Goal: Task Accomplishment & Management: Use online tool/utility

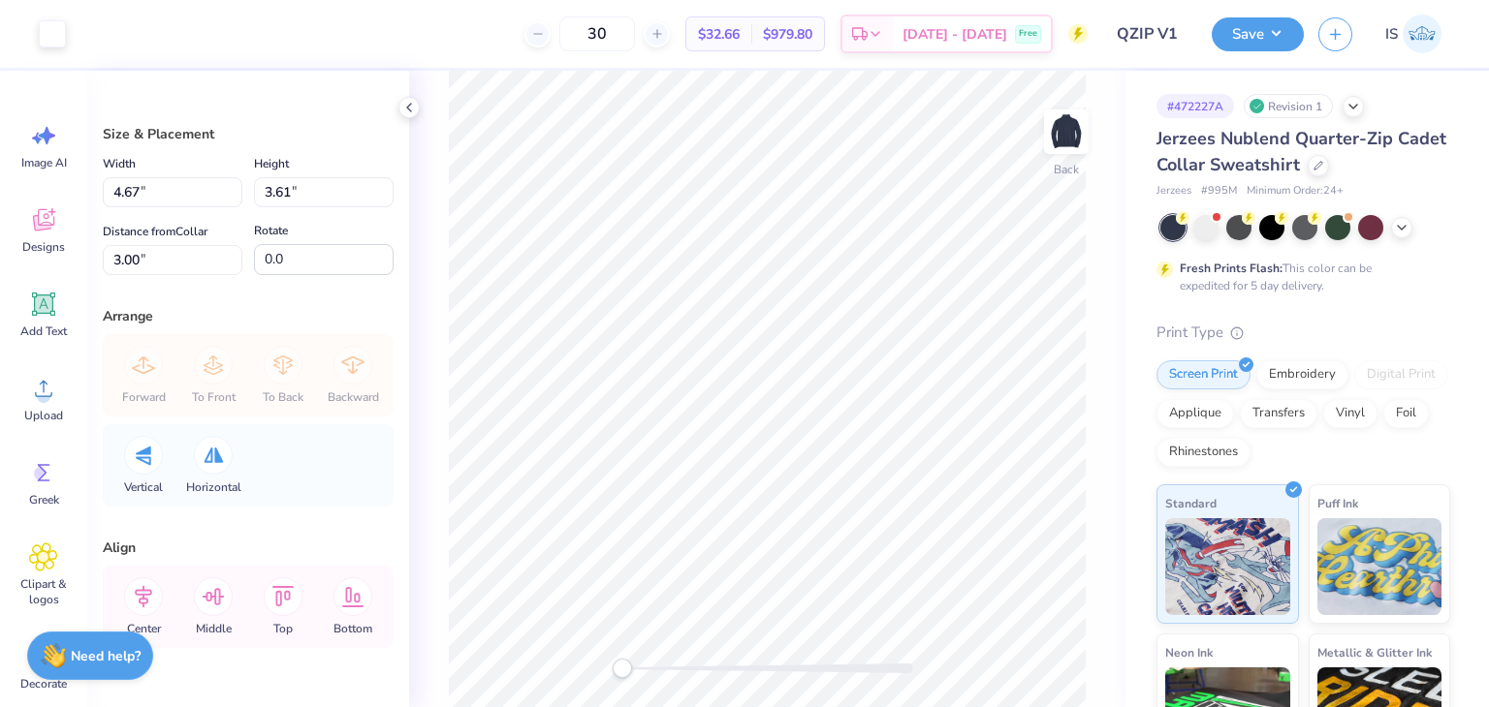
type input "4.04"
type input "3.12"
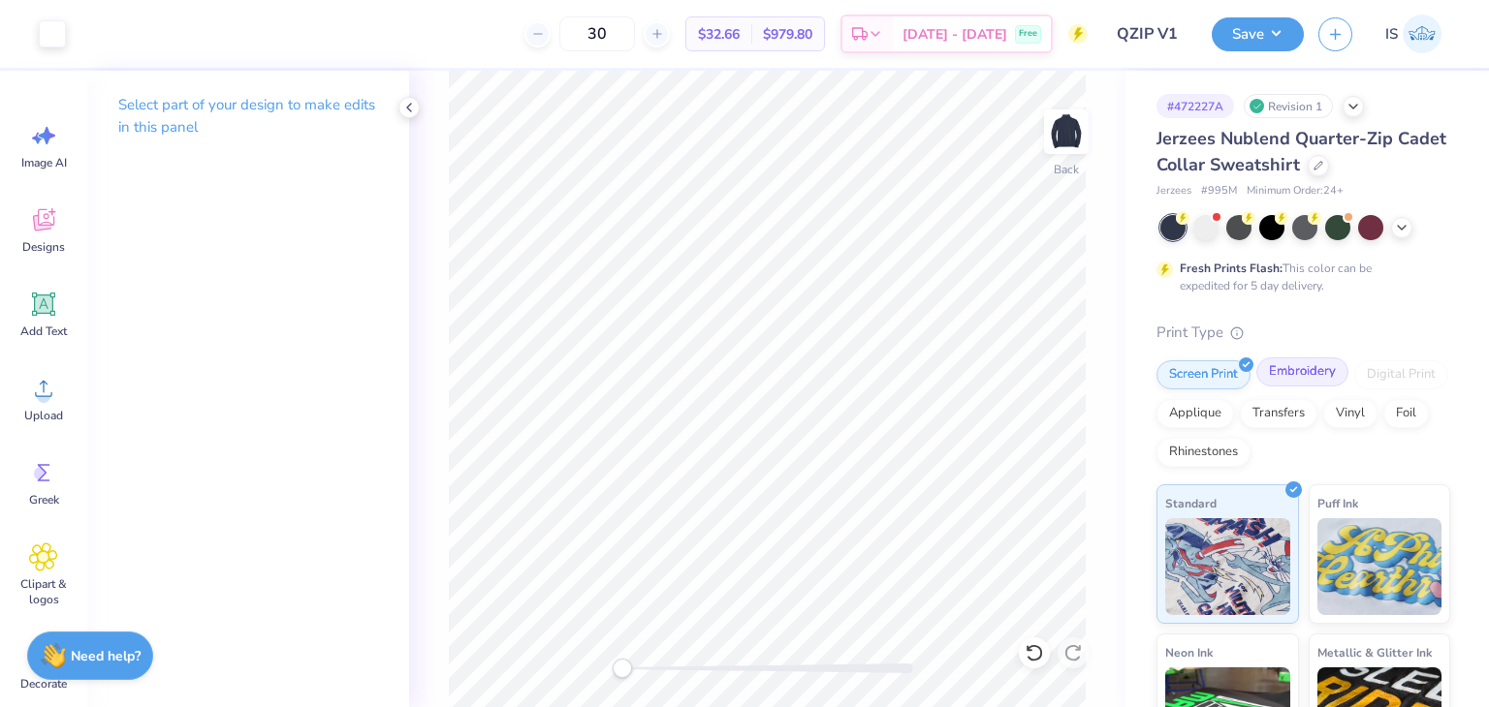
click at [1312, 382] on div "Embroidery" at bounding box center [1302, 372] width 92 height 29
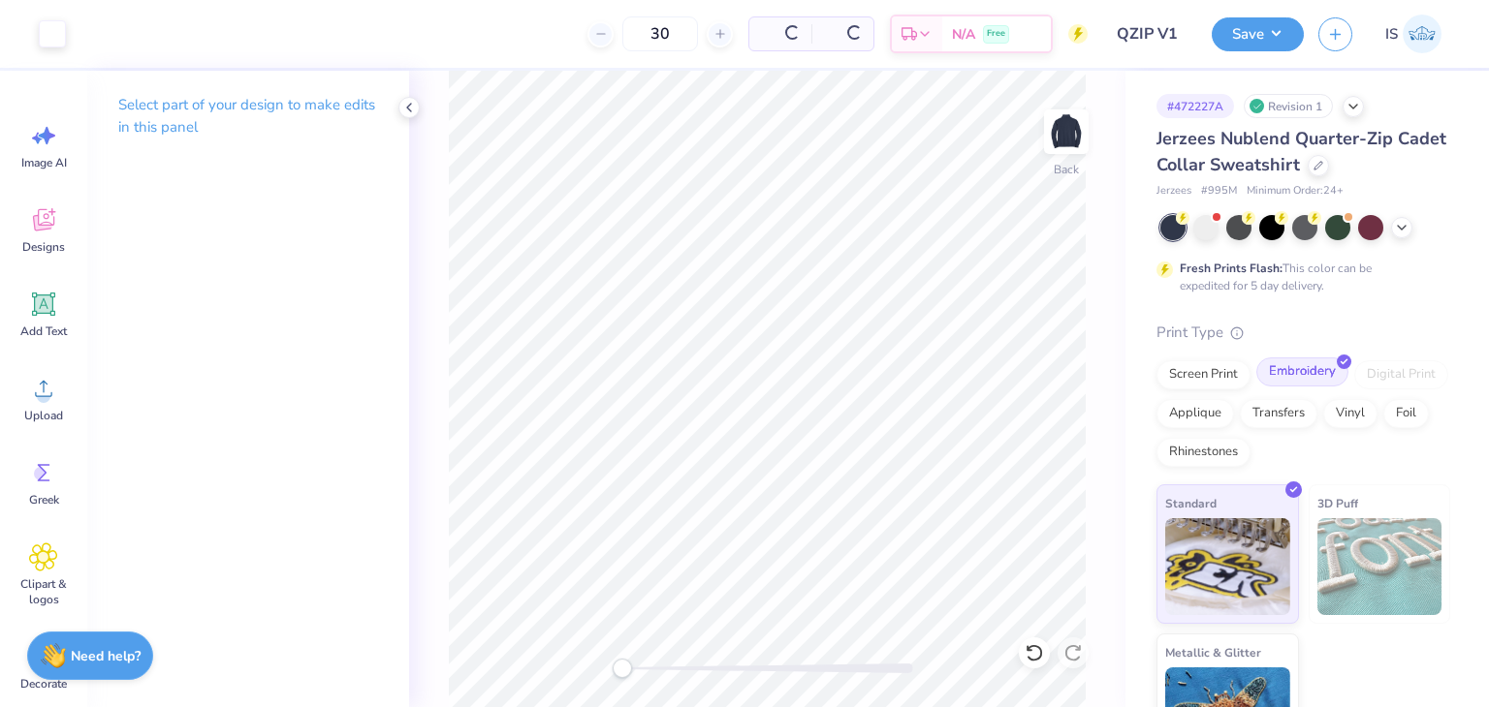
scroll to position [66, 0]
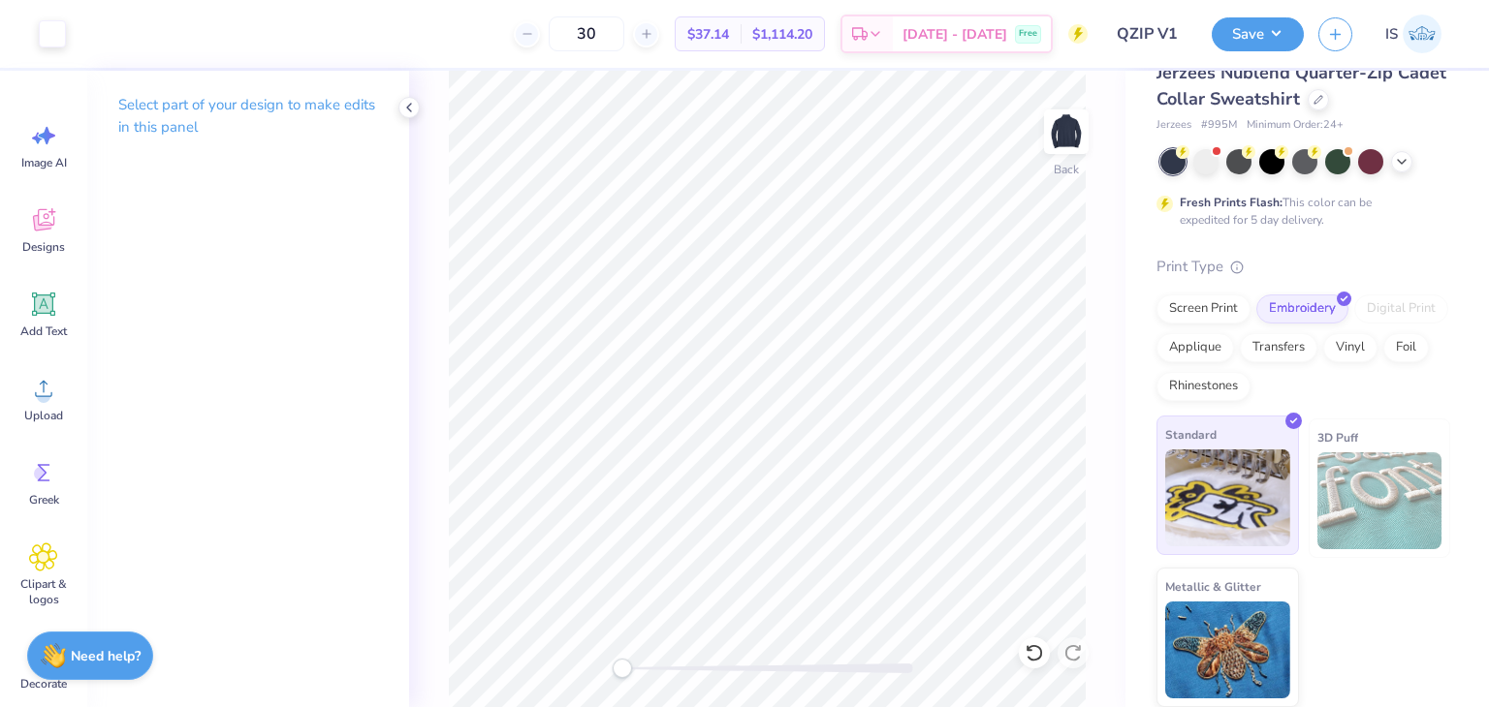
click at [1241, 492] on img at bounding box center [1227, 498] width 125 height 97
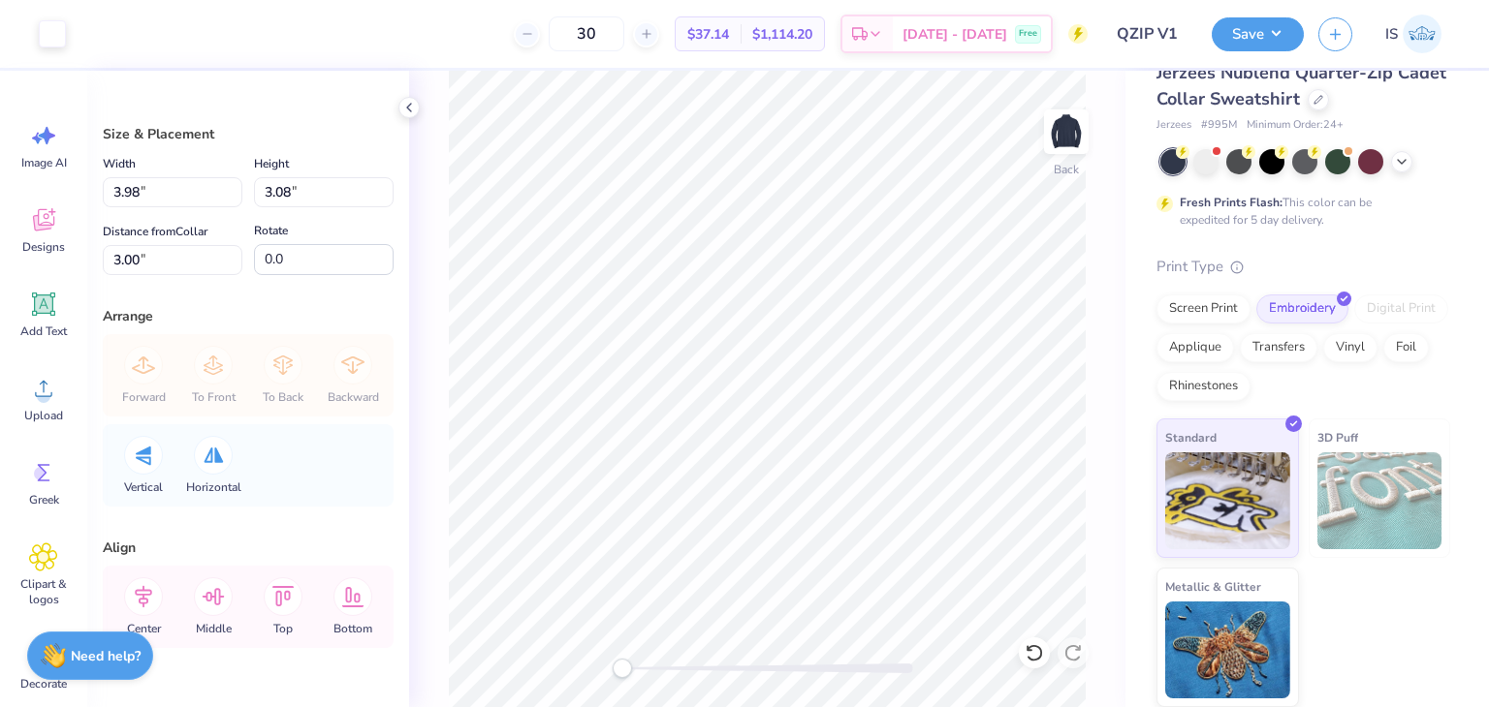
type input "3.98"
type input "3.08"
click at [1245, 30] on button "Save" at bounding box center [1257, 32] width 92 height 34
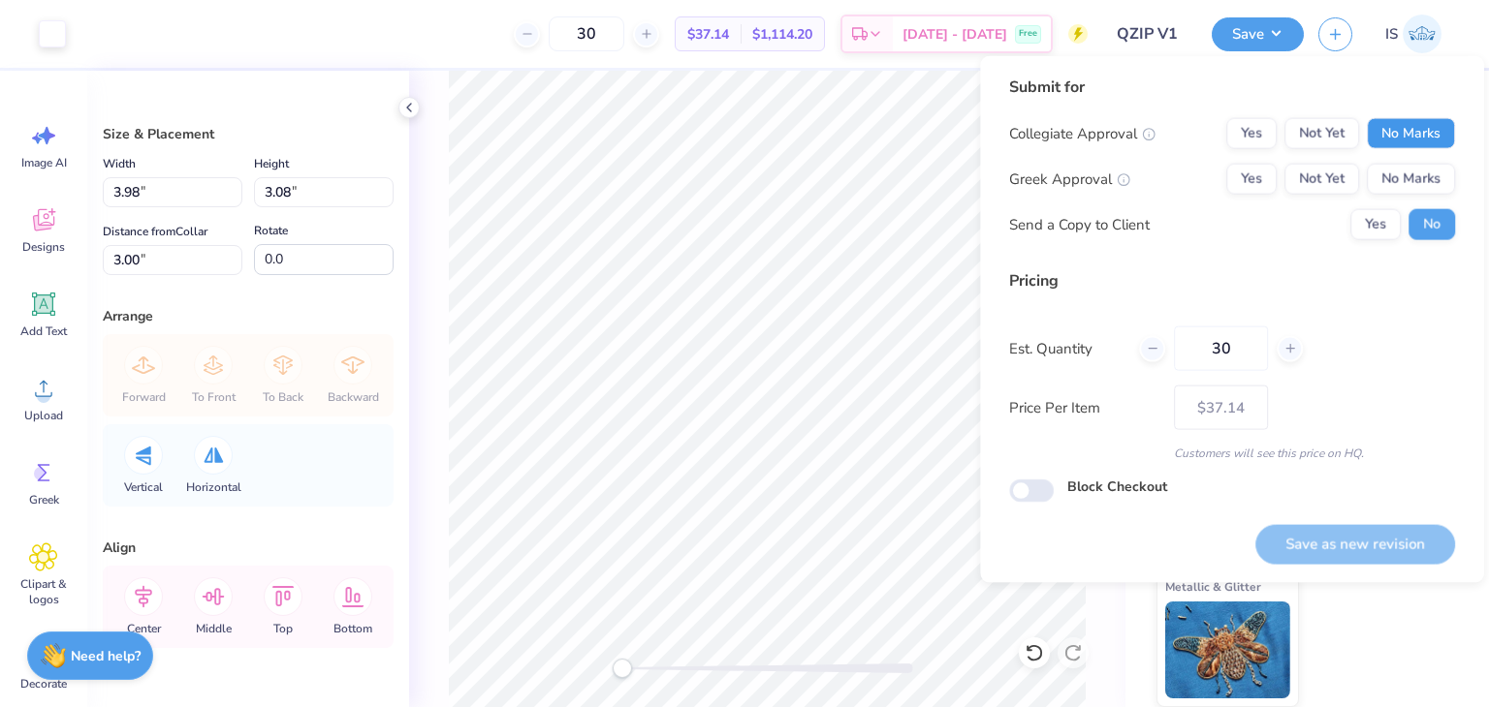
click at [1426, 148] on button "No Marks" at bounding box center [1411, 133] width 88 height 31
click at [1423, 169] on button "No Marks" at bounding box center [1411, 179] width 88 height 31
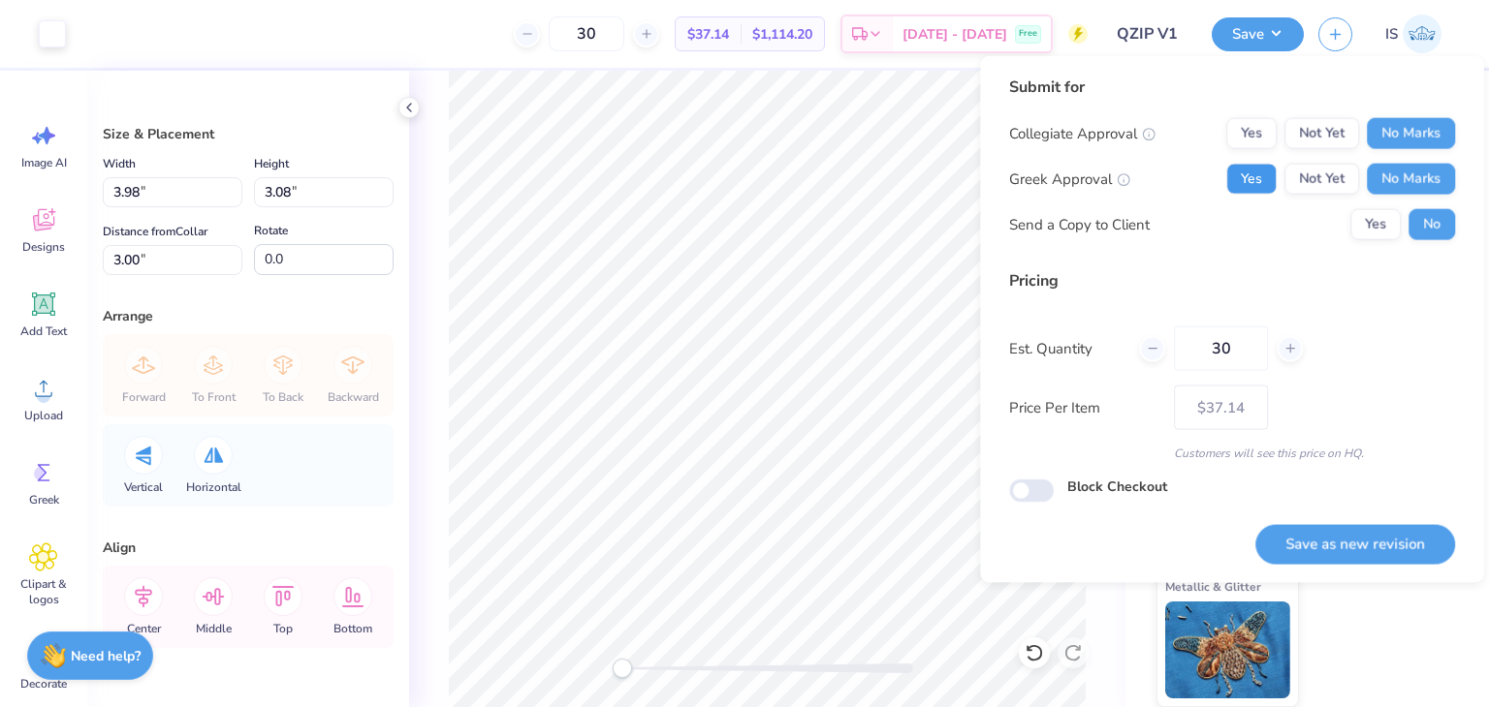
click at [1255, 167] on button "Yes" at bounding box center [1251, 179] width 50 height 31
click at [1341, 528] on button "Save as new revision" at bounding box center [1355, 544] width 200 height 40
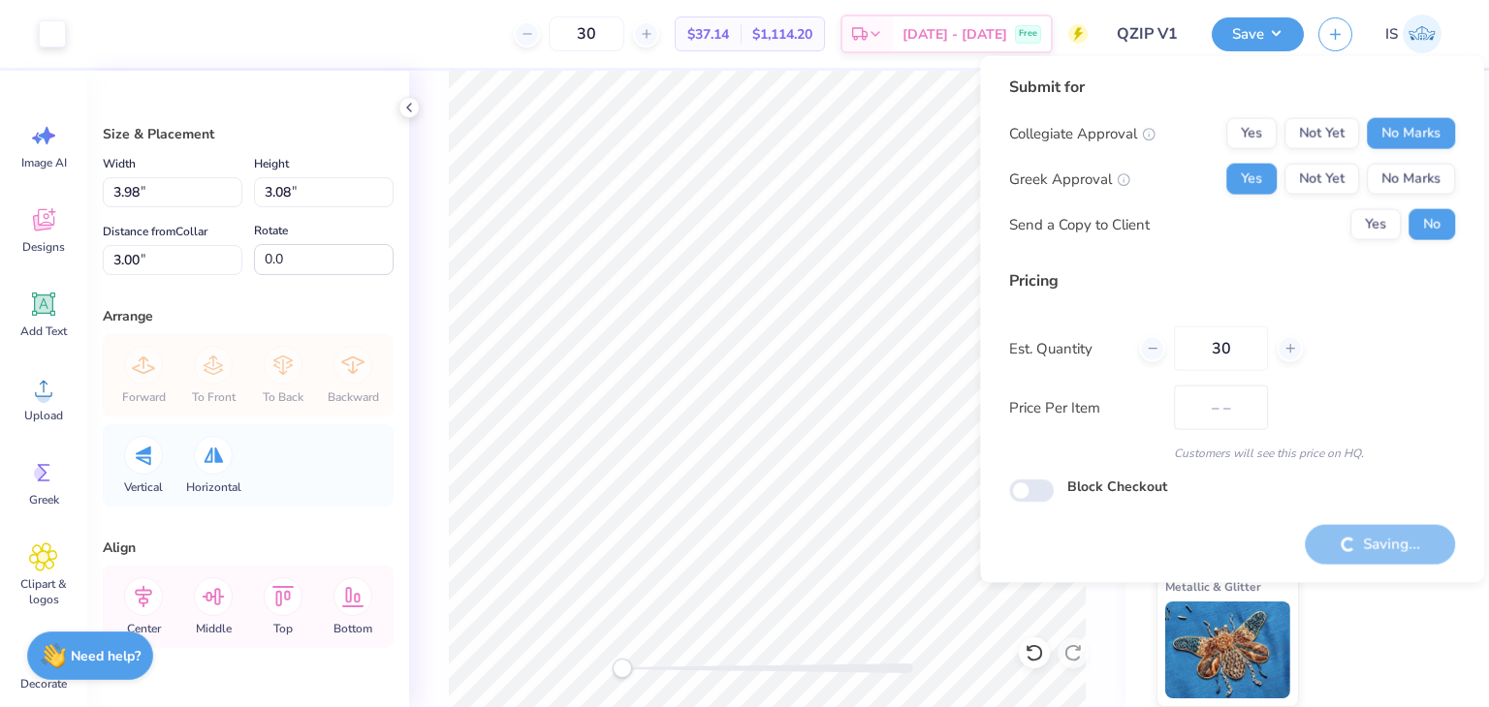
type input "$37.14"
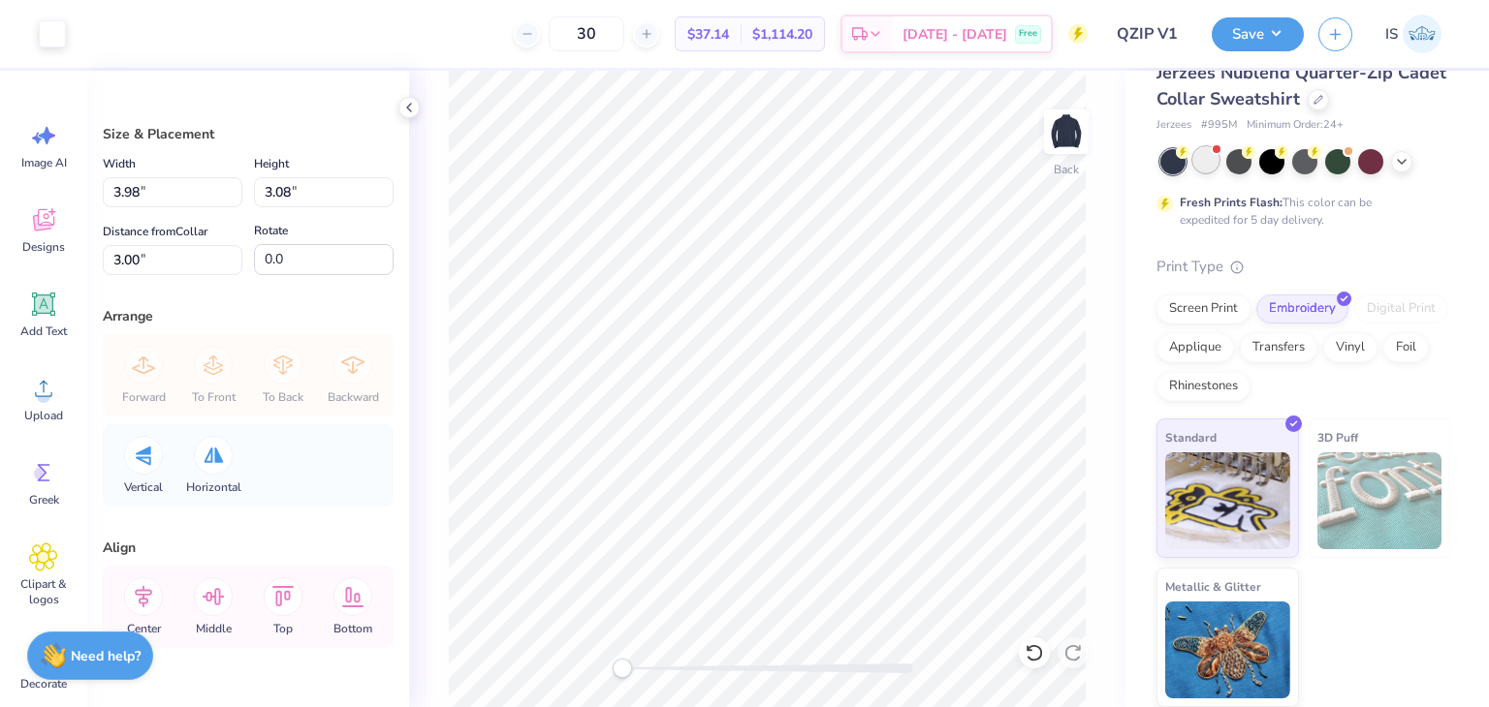
click at [1210, 146] on div "Jerzees Nublend Quarter-Zip Cadet Collar Sweatshirt Jerzees # 995M Minimum Orde…" at bounding box center [1303, 383] width 294 height 647
click at [1217, 163] on div at bounding box center [1205, 159] width 25 height 25
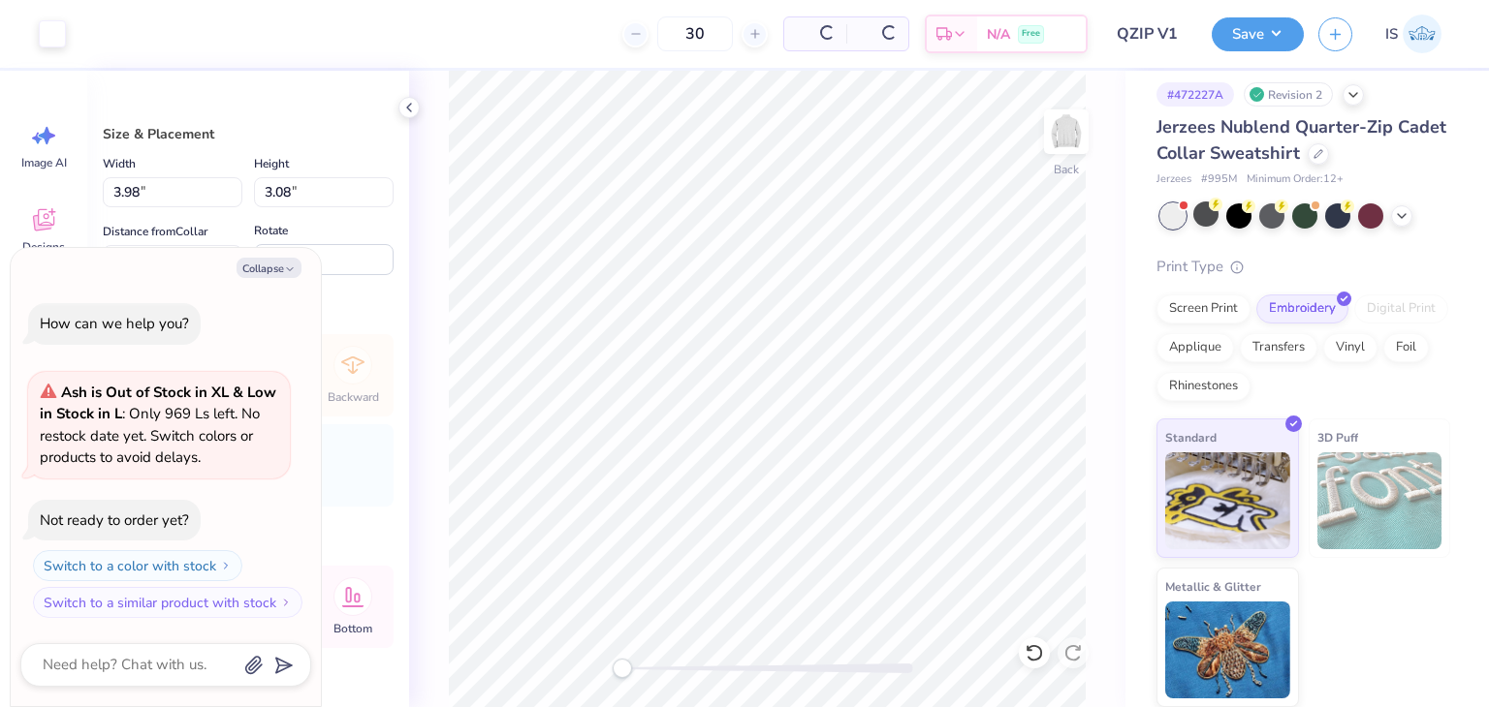
scroll to position [12, 0]
type textarea "x"
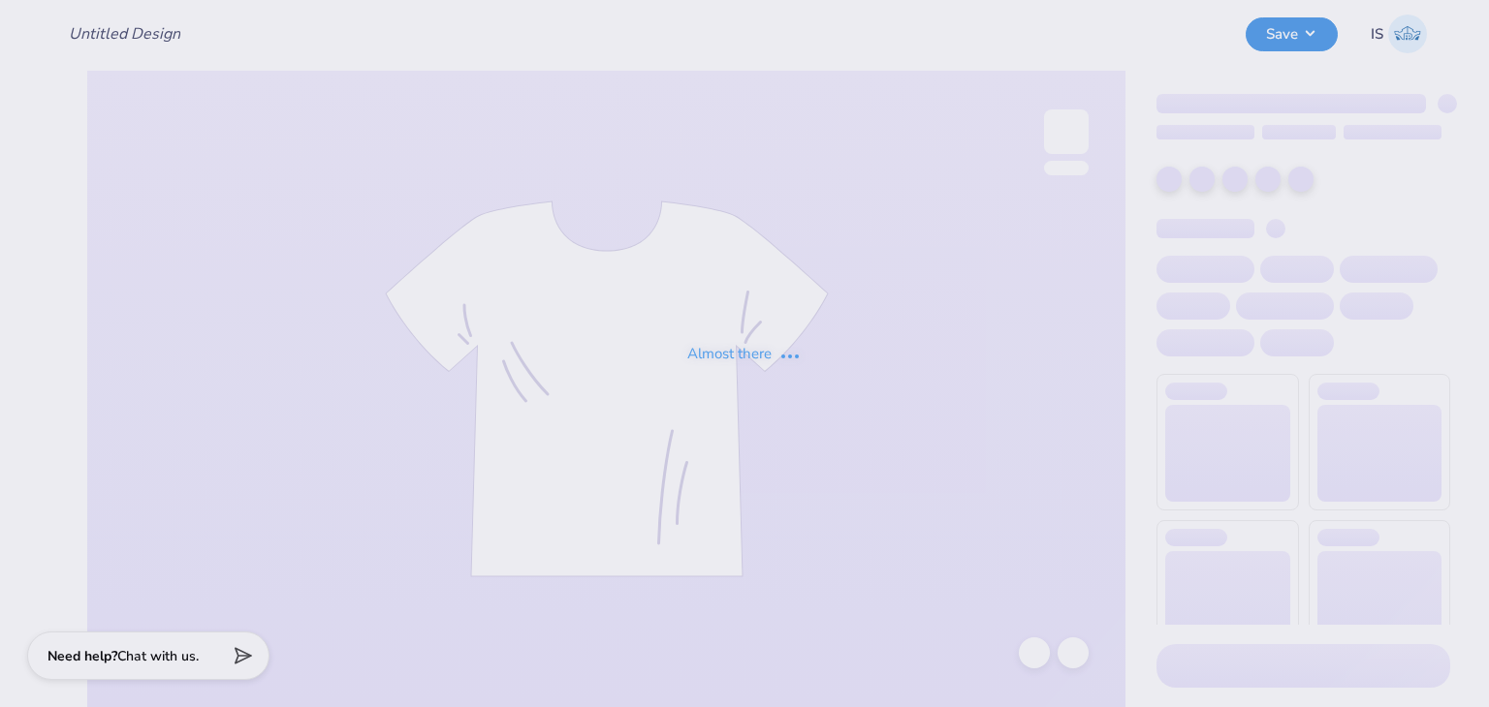
type input "QZIP V1"
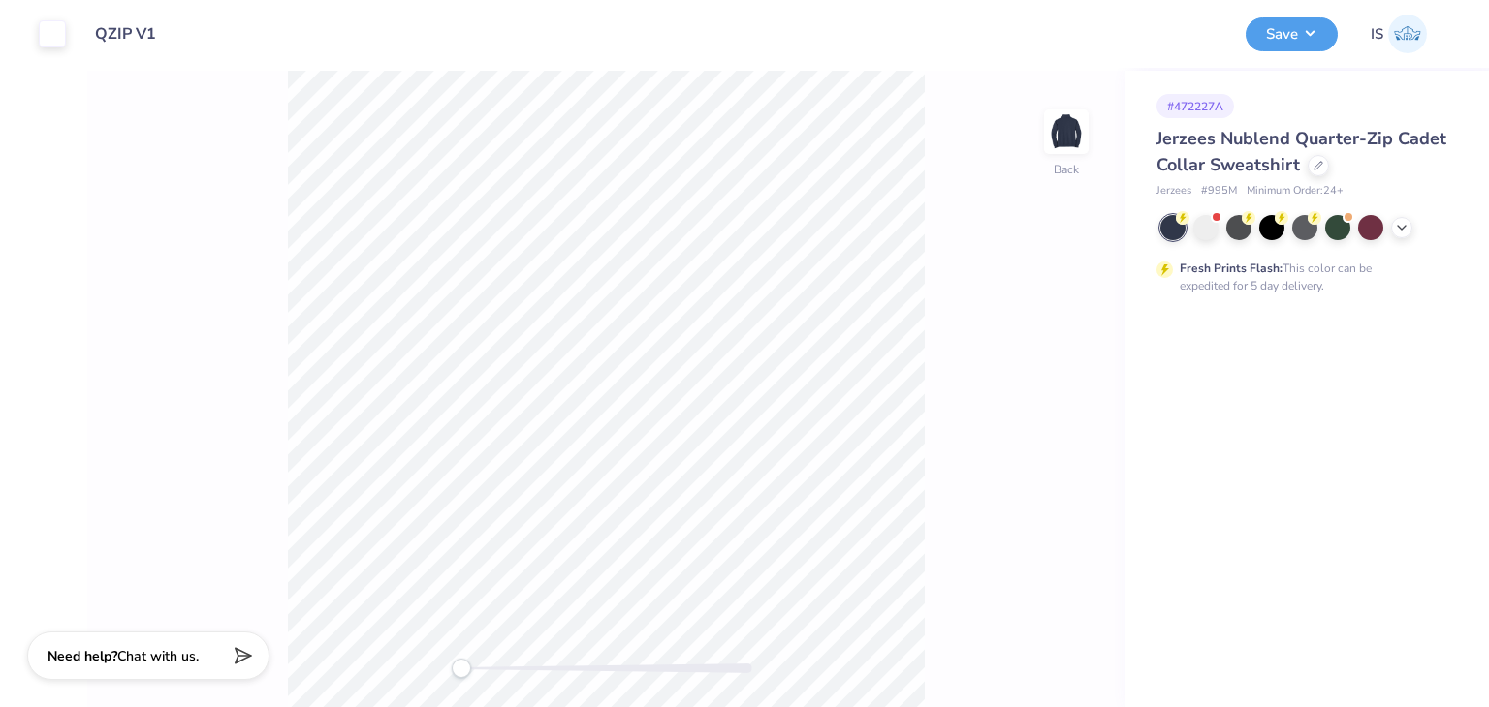
click at [1223, 220] on div at bounding box center [1305, 227] width 290 height 25
click at [1207, 226] on div at bounding box center [1205, 225] width 25 height 25
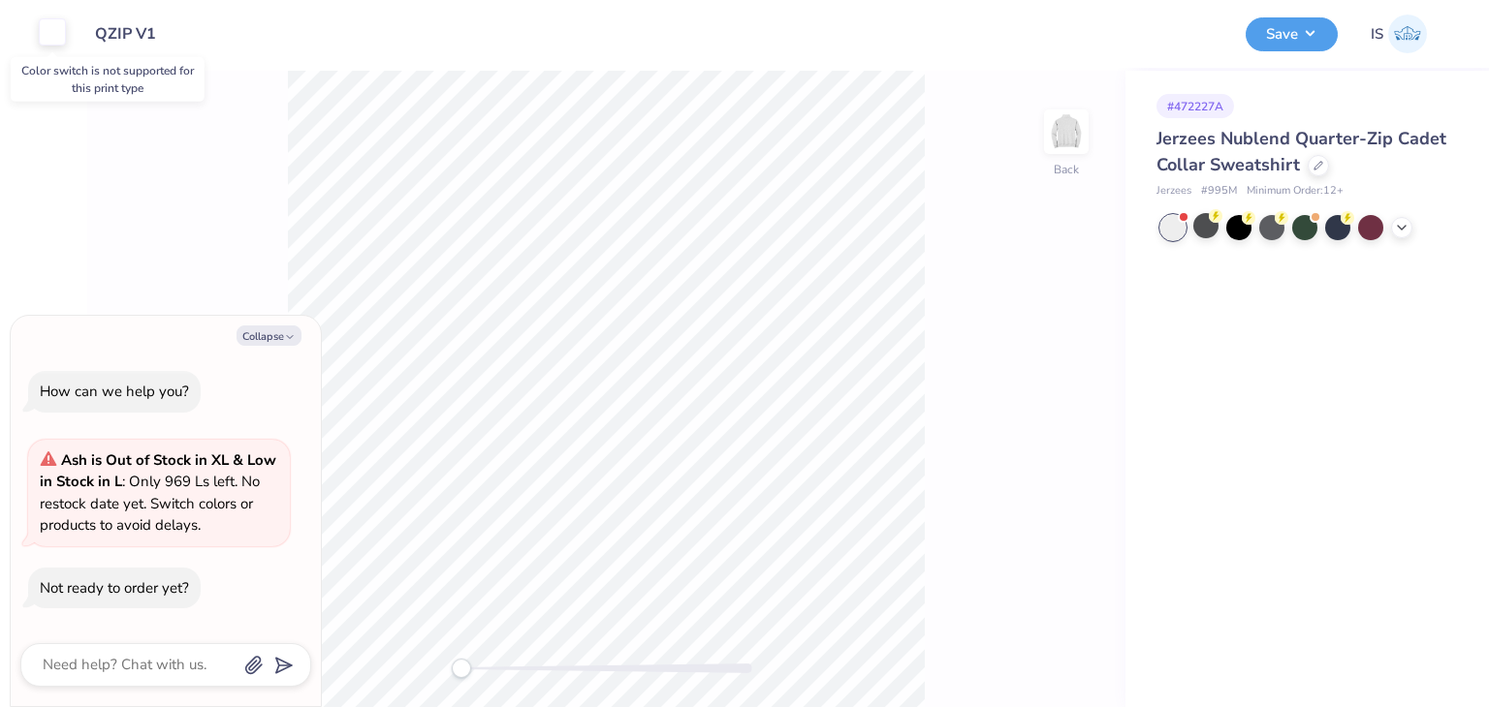
click at [48, 40] on div at bounding box center [52, 31] width 27 height 27
click at [1361, 428] on div "# 472227A Jerzees Nublend Quarter-Zip Cadet Collar Sweatshirt Jerzees # 995M Mi…" at bounding box center [1306, 389] width 363 height 637
click at [260, 329] on button "Collapse" at bounding box center [268, 336] width 65 height 20
type textarea "x"
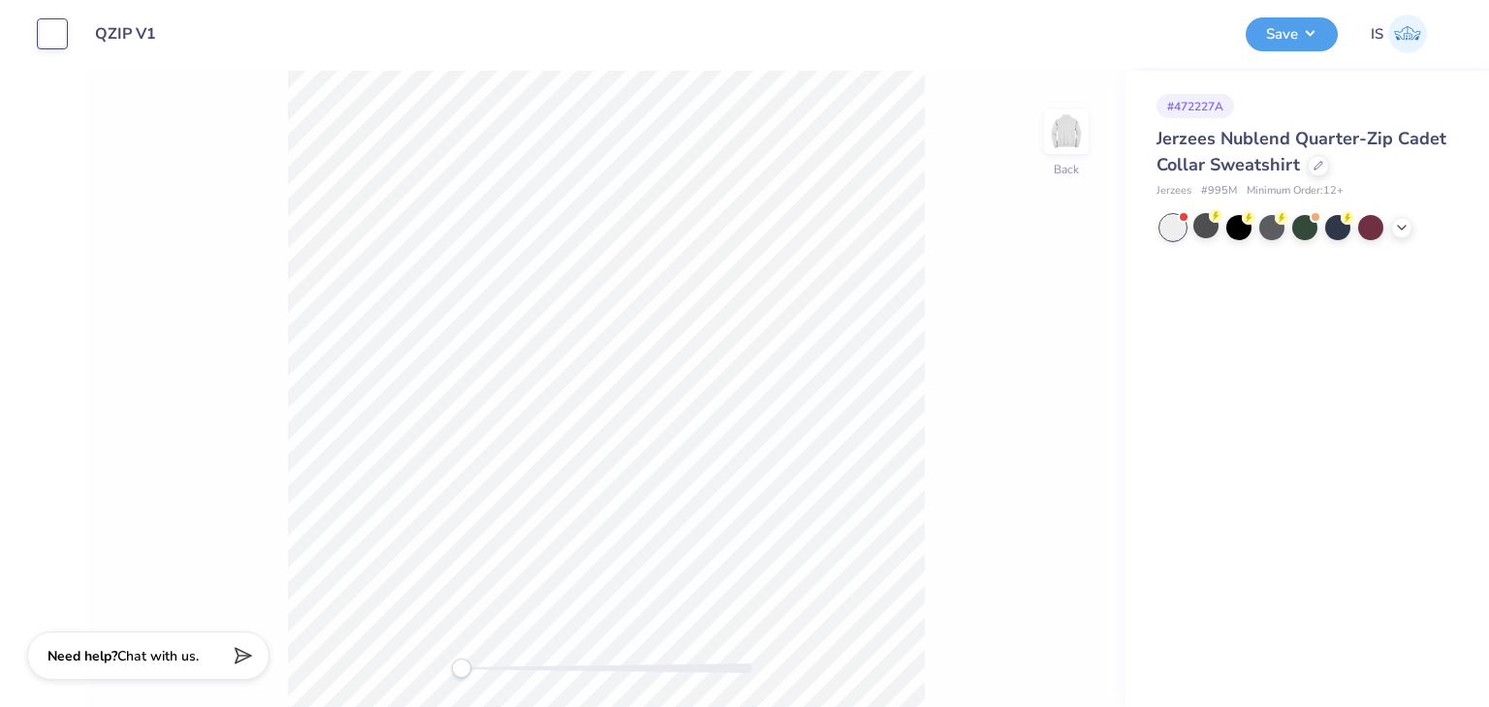
click at [1101, 268] on div "Back" at bounding box center [606, 389] width 1038 height 637
click at [1316, 168] on icon at bounding box center [1318, 164] width 10 height 10
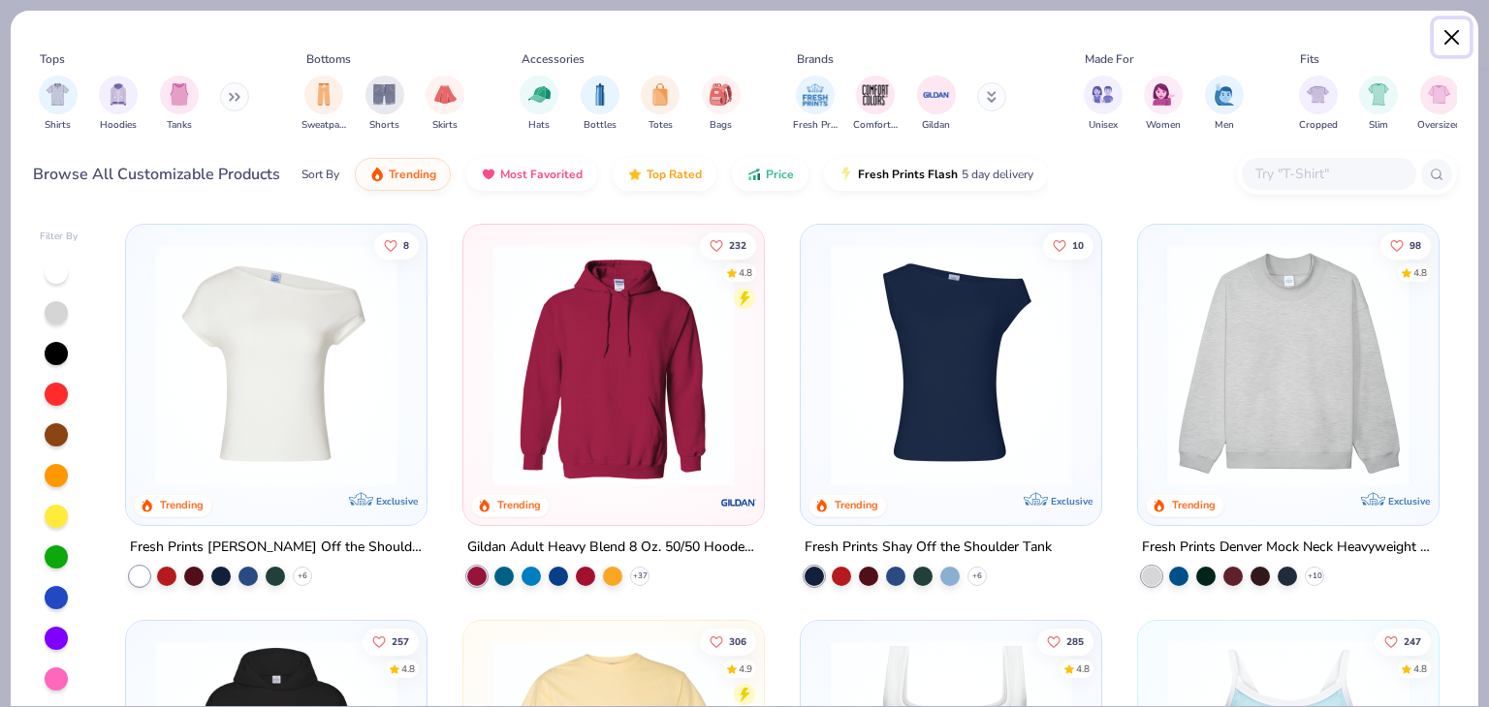
click at [1450, 36] on button "Close" at bounding box center [1451, 37] width 37 height 37
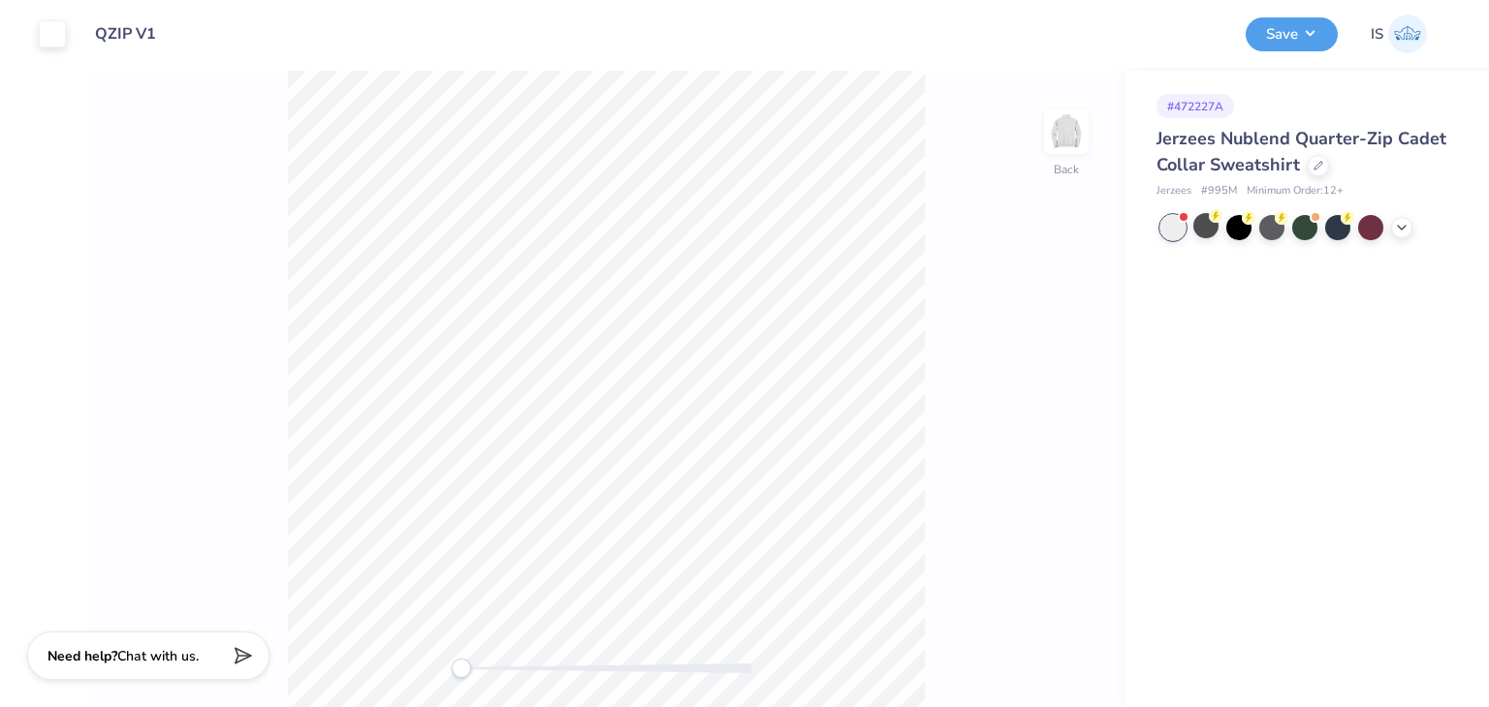
click at [1450, 36] on div "Save IS" at bounding box center [1359, 34] width 229 height 68
click at [1398, 226] on icon at bounding box center [1402, 226] width 16 height 16
